Goal: Task Accomplishment & Management: Manage account settings

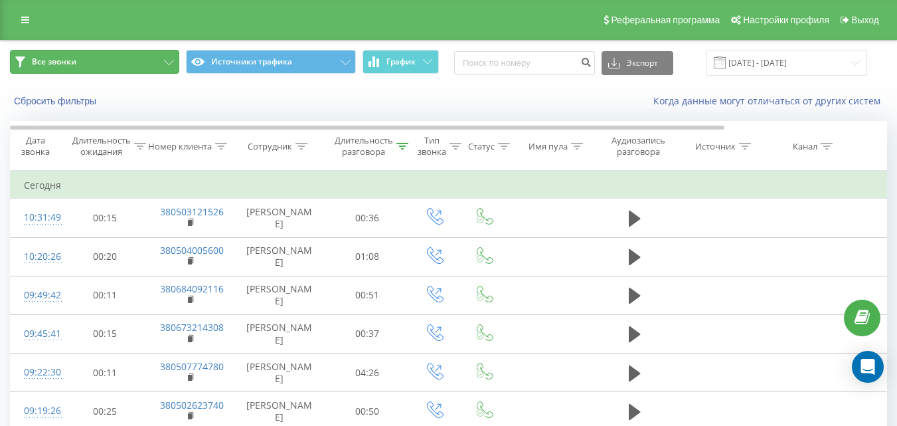
click at [135, 58] on button "Все звонки" at bounding box center [94, 62] width 169 height 24
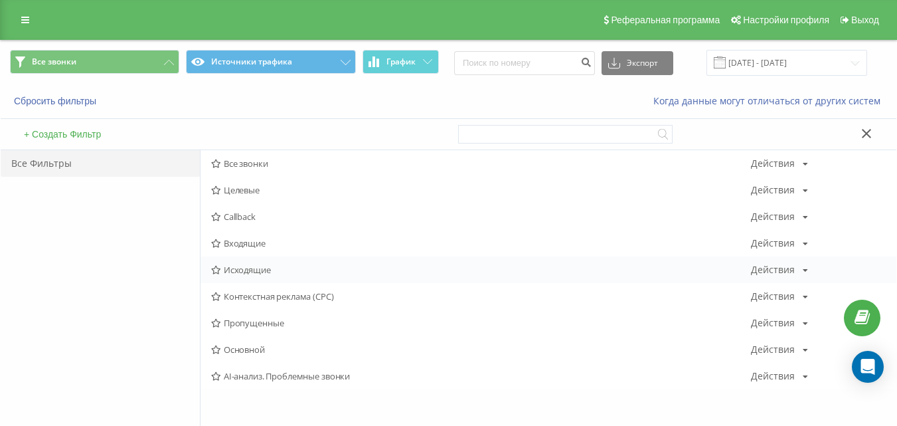
click at [270, 268] on span "Исходящие" at bounding box center [481, 269] width 540 height 9
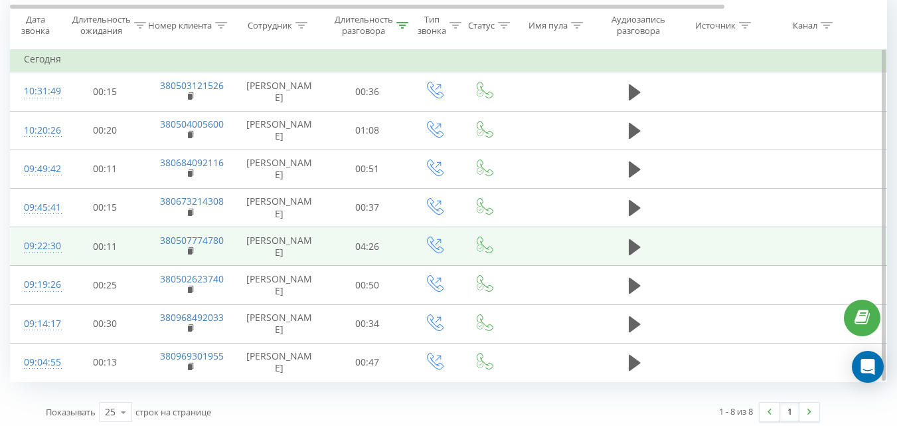
scroll to position [132, 0]
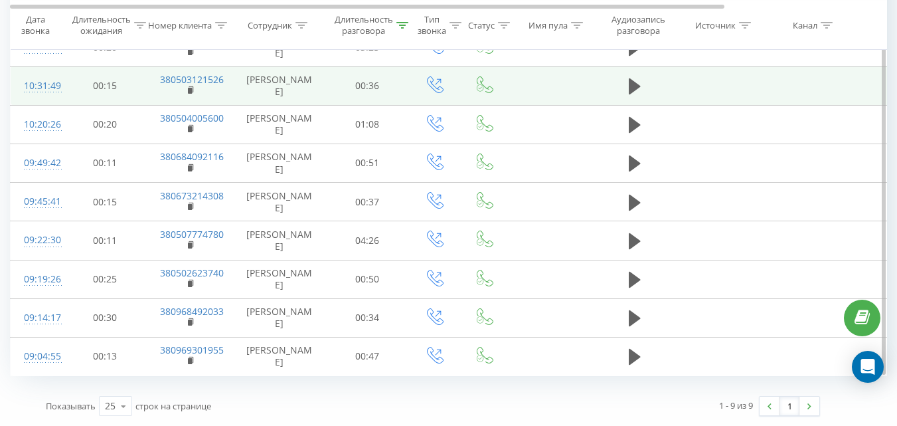
scroll to position [104, 0]
